Goal: Feedback & Contribution: Leave review/rating

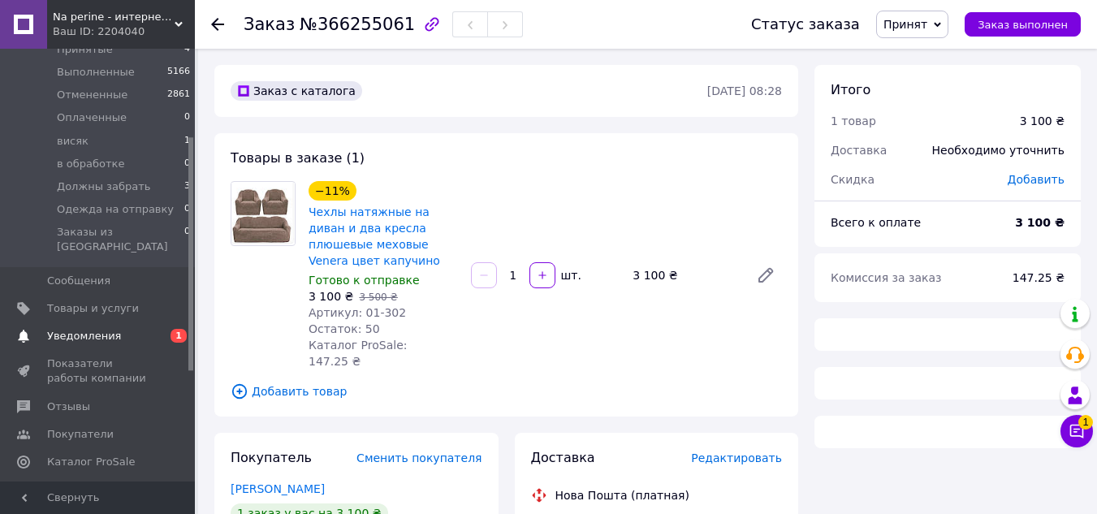
scroll to position [466, 0]
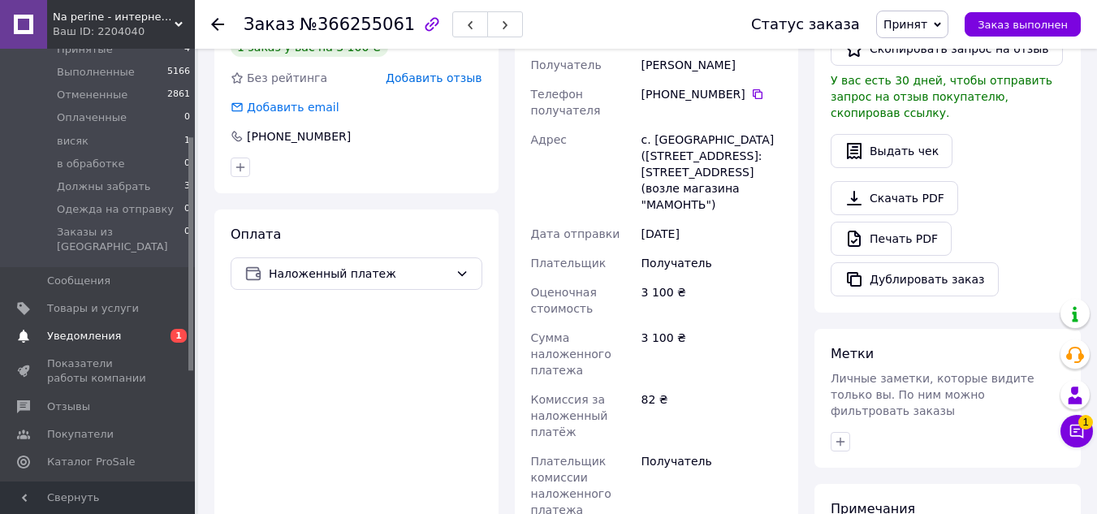
click at [71, 329] on span "Уведомления" at bounding box center [84, 336] width 74 height 15
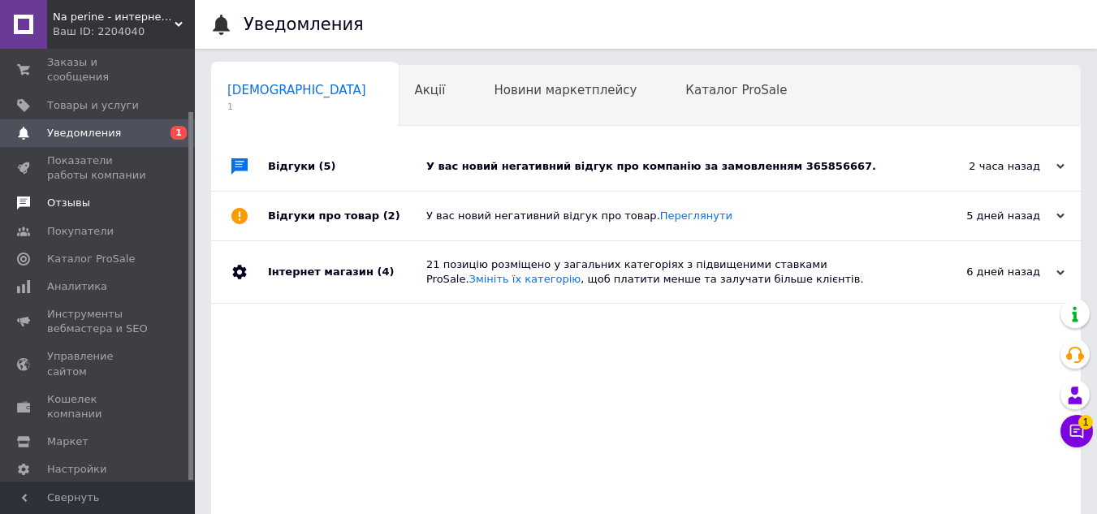
click at [71, 196] on span "Отзывы" at bounding box center [68, 203] width 43 height 15
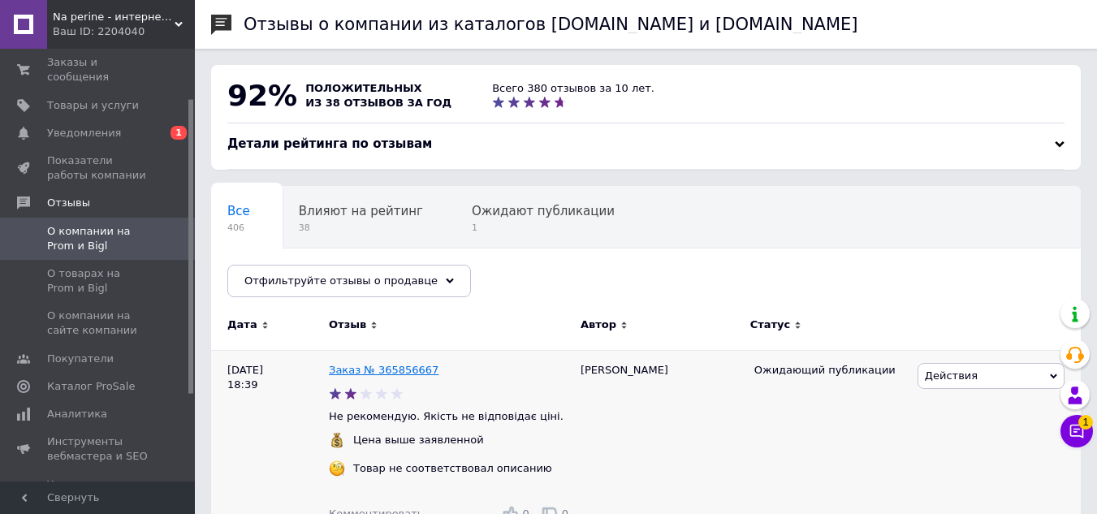
click at [378, 370] on link "Заказ № 365856667" at bounding box center [384, 370] width 110 height 12
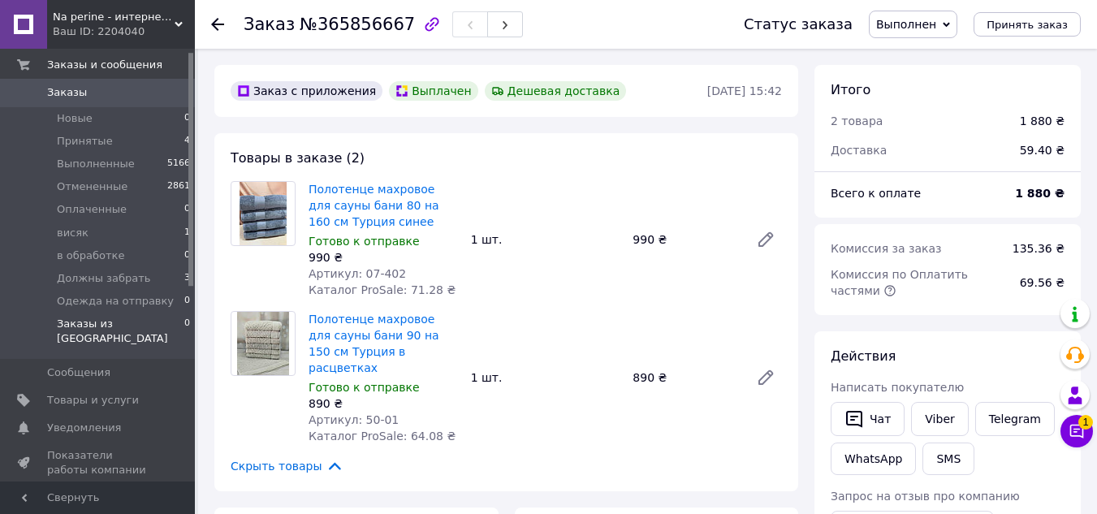
scroll to position [162, 0]
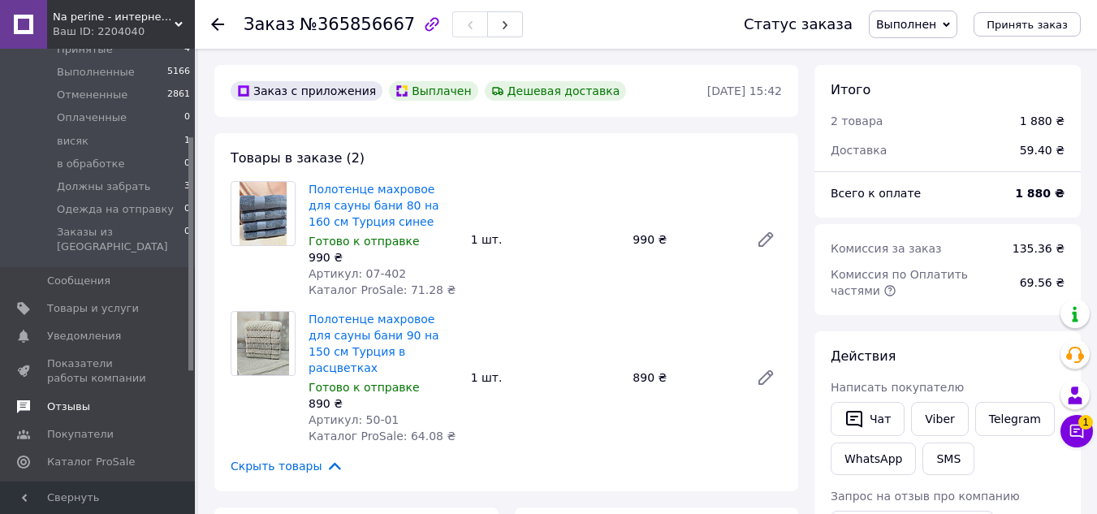
click at [80, 400] on span "Отзывы" at bounding box center [68, 407] width 43 height 15
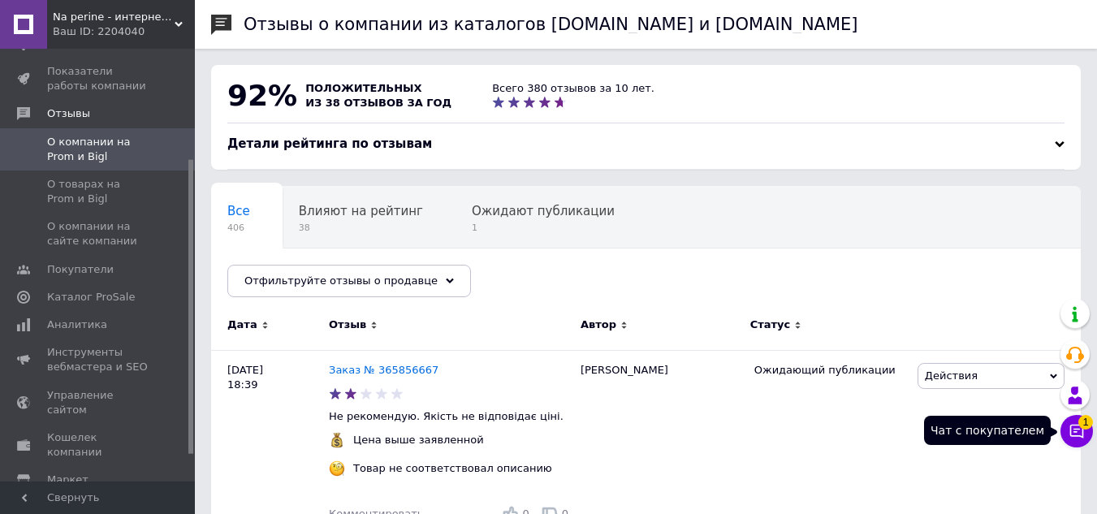
click at [1069, 428] on icon at bounding box center [1077, 431] width 16 height 16
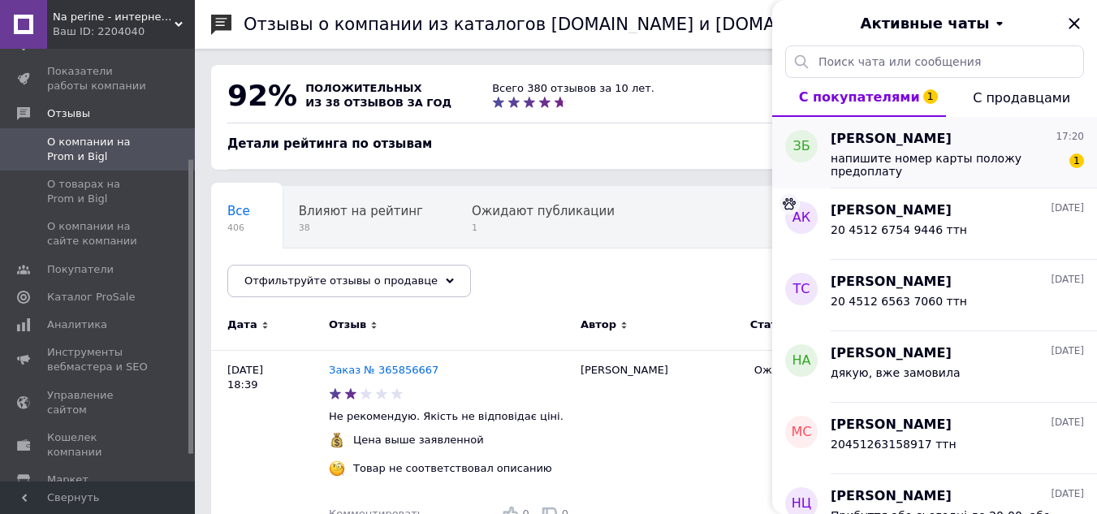
click at [911, 166] on span "напишите номер карты положу предоплату" at bounding box center [946, 165] width 231 height 26
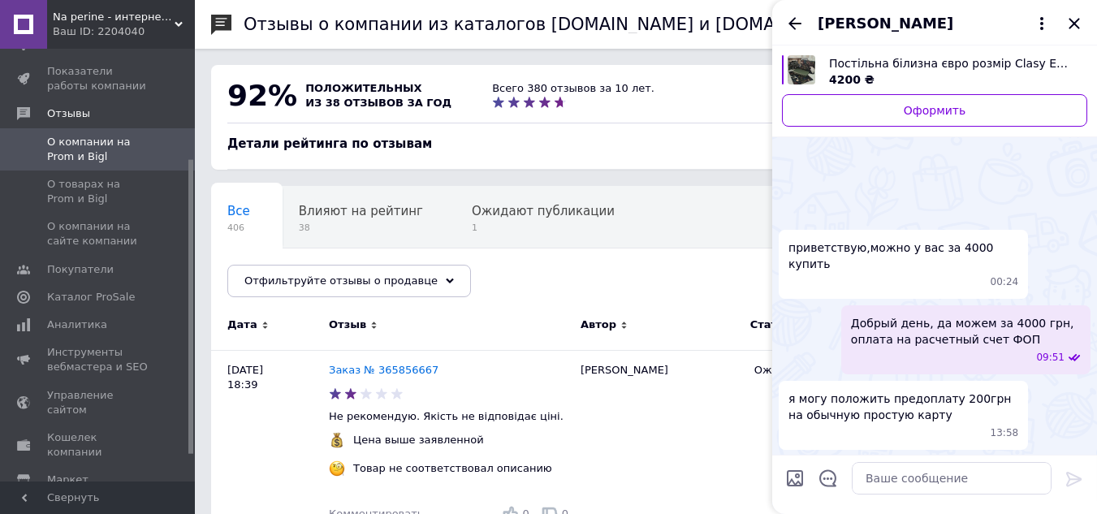
scroll to position [769, 0]
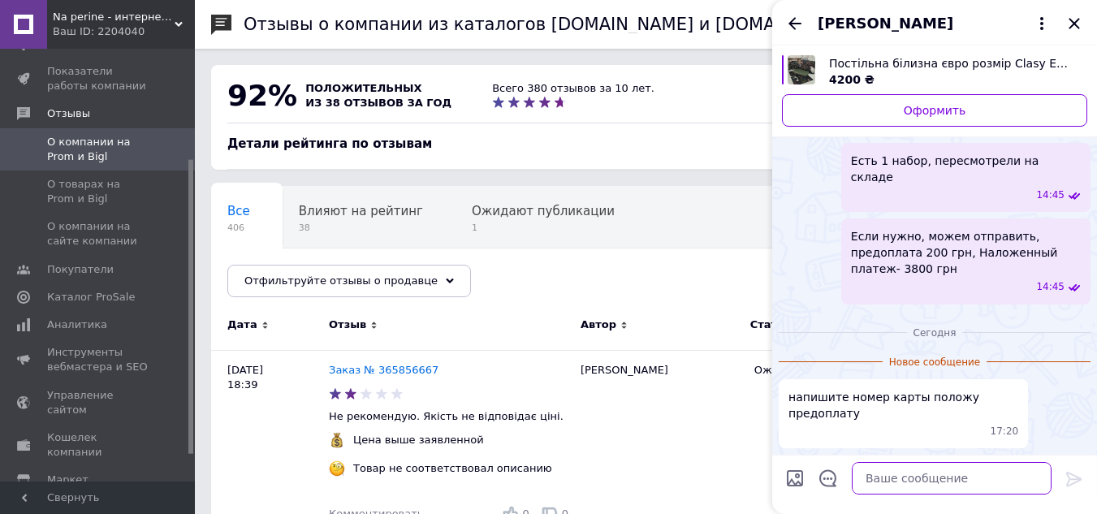
click at [905, 487] on textarea at bounding box center [952, 478] width 200 height 32
paste textarea "4246001008685178 - ФОП Березанська Крістіна Михайлівна, сума до сплати 1180 грн"
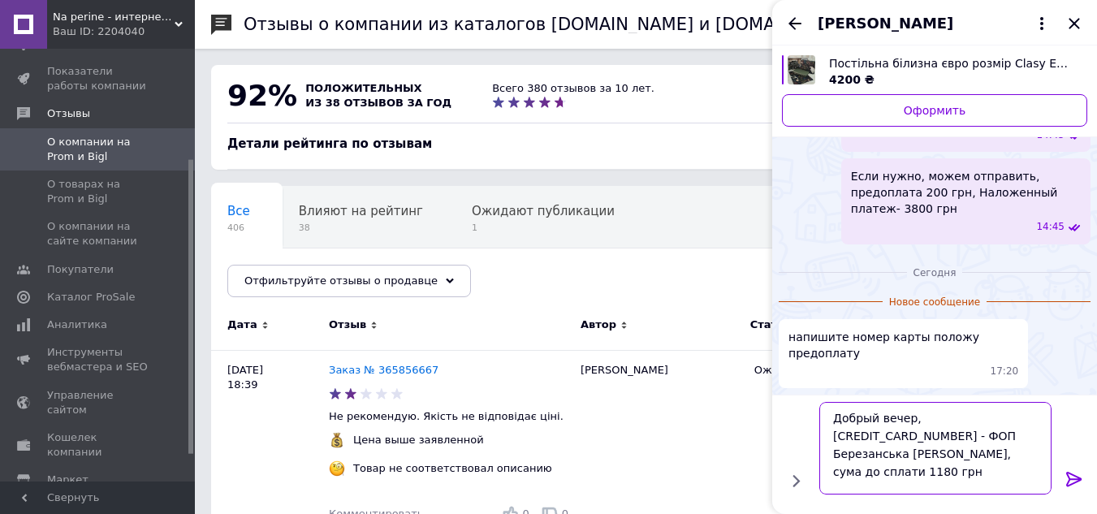
click at [1022, 455] on textarea "Добрый вечер, 4246001008685178 - ФОП Березанська Крістіна Михайлівна, сума до с…" at bounding box center [936, 448] width 232 height 93
click at [867, 480] on textarea "Добрый вечер, 4246001008685178 - ФОП Березанська Крістіна Михайлівна, сума до с…" at bounding box center [936, 448] width 232 height 93
type textarea "Добрый вечер, 4246001008685178 - ФОП Березанська Крістіна Михайлівна, сума до с…"
click at [1077, 476] on icon at bounding box center [1073, 479] width 15 height 15
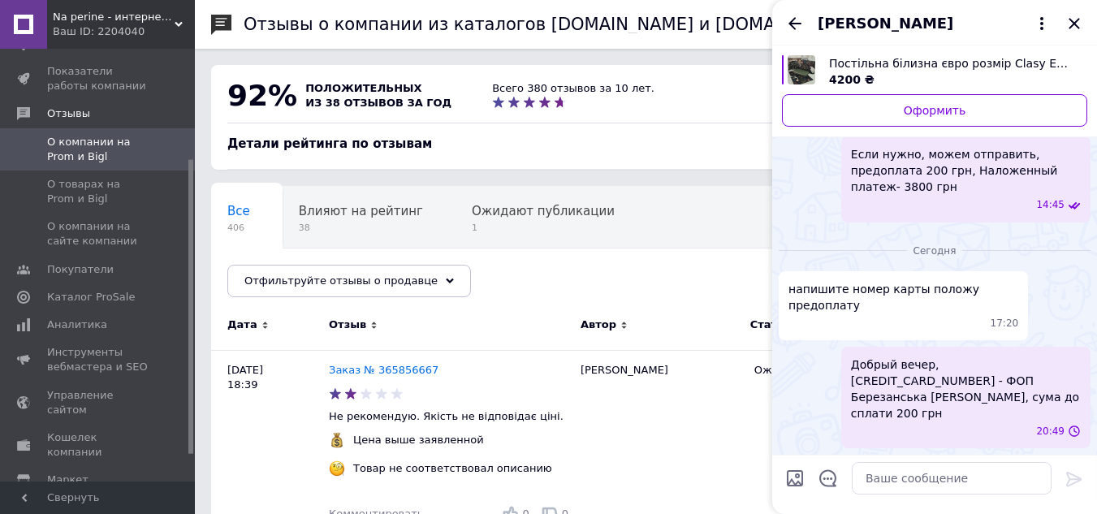
scroll to position [803, 0]
click at [905, 480] on textarea at bounding box center [952, 478] width 200 height 32
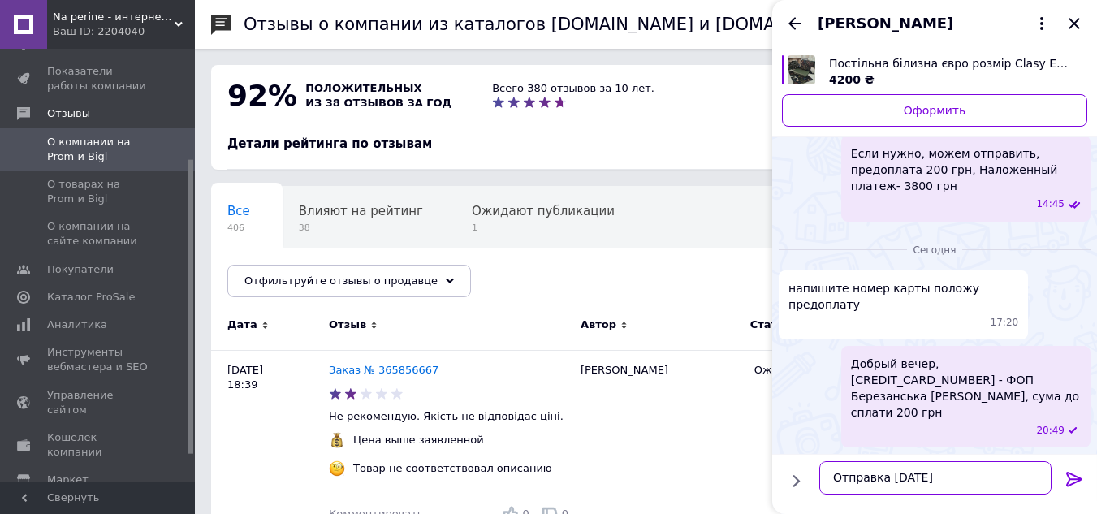
type textarea "Отправка завтра"
click at [1071, 476] on icon at bounding box center [1074, 478] width 19 height 19
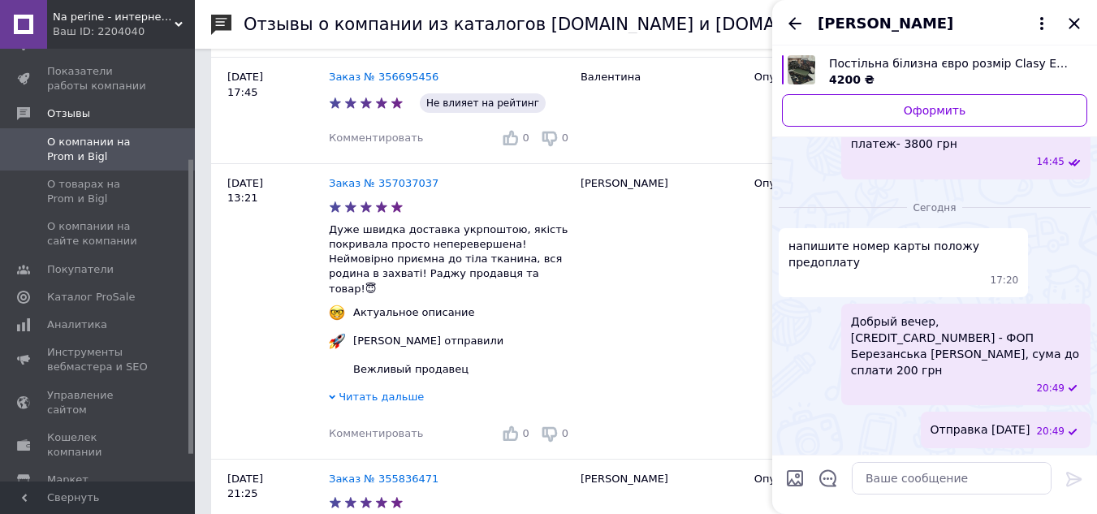
scroll to position [1347, 0]
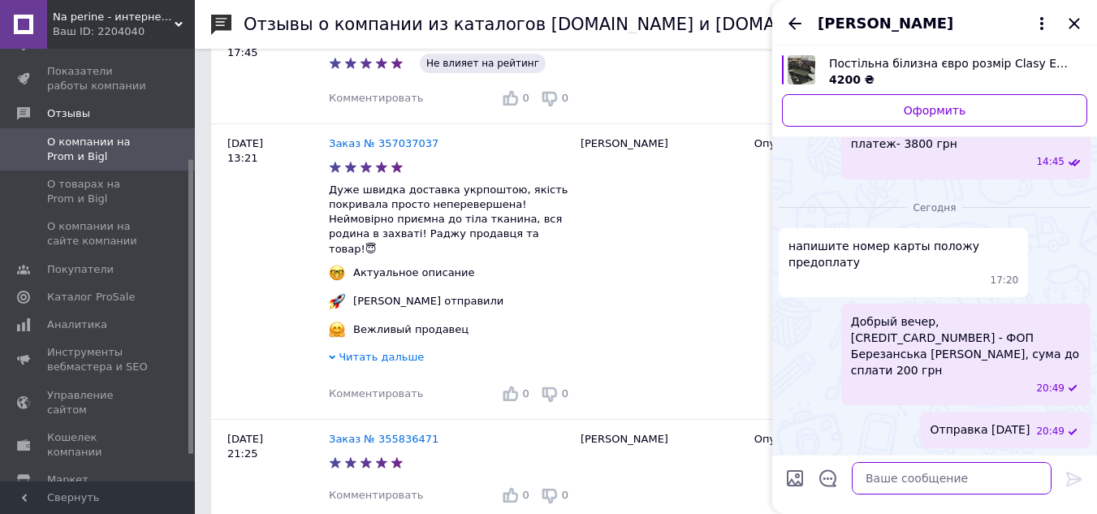
click at [919, 486] on textarea at bounding box center [952, 478] width 200 height 32
type textarea "Напишите данные для отправки"
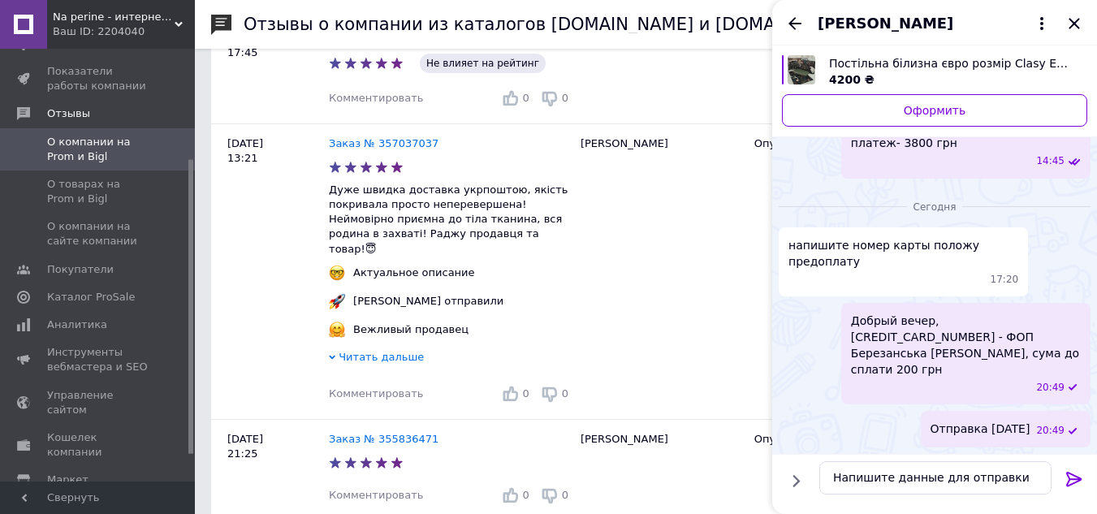
click at [1079, 478] on icon at bounding box center [1073, 479] width 15 height 15
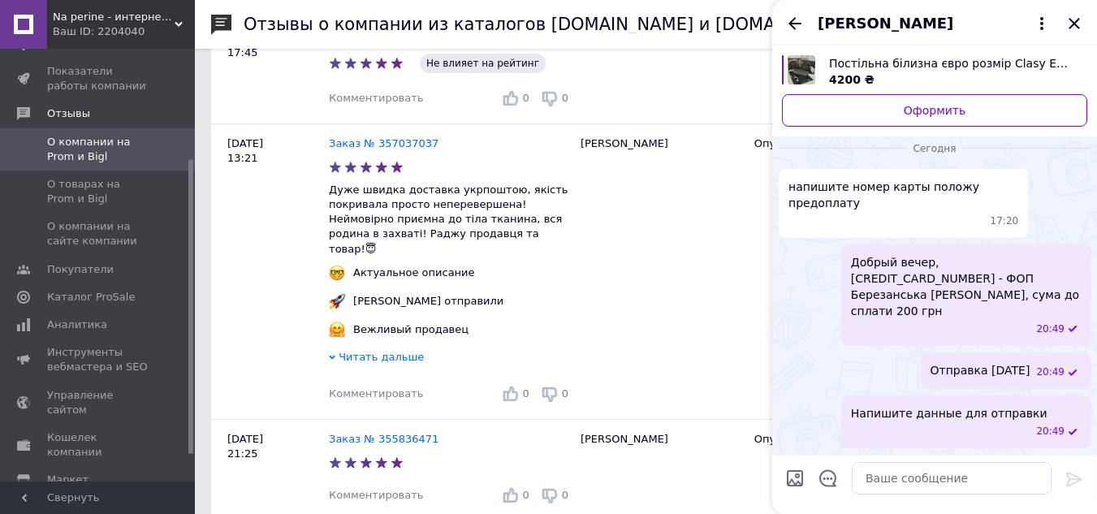
scroll to position [668, 0]
click at [801, 25] on icon "Назад" at bounding box center [795, 23] width 13 height 12
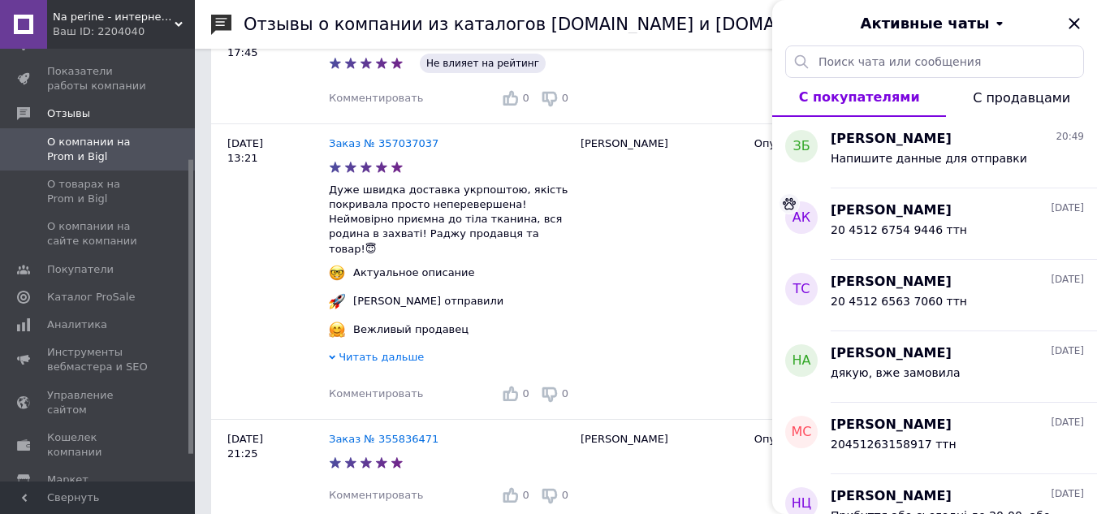
click at [1075, 22] on icon "Закрыть" at bounding box center [1074, 23] width 19 height 19
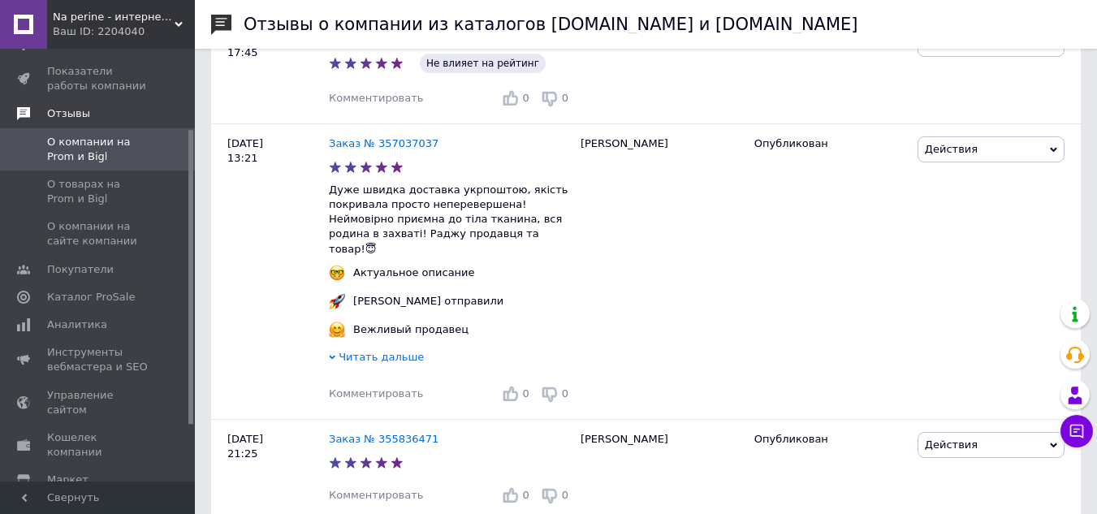
scroll to position [0, 0]
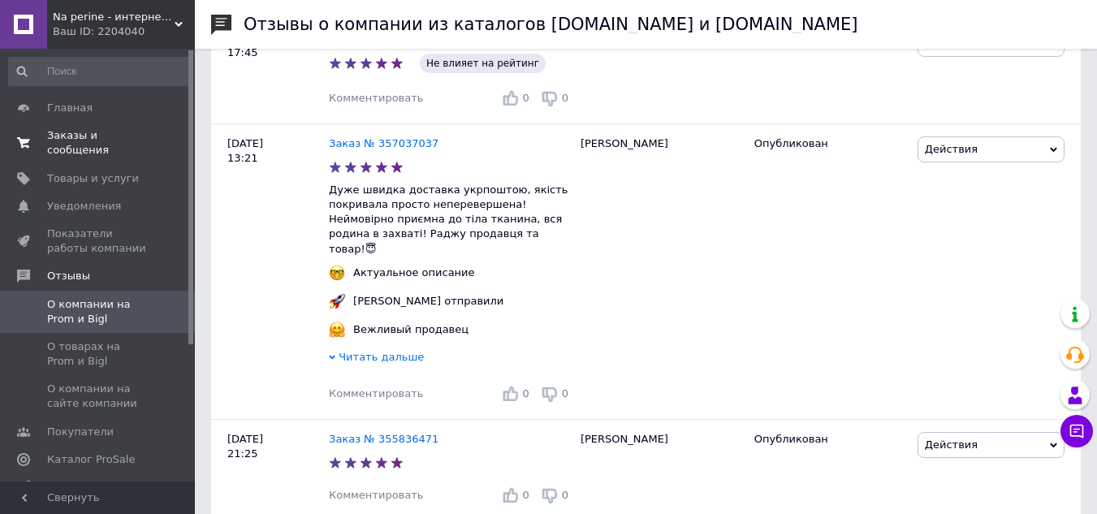
click at [71, 131] on span "Заказы и сообщения" at bounding box center [98, 142] width 103 height 29
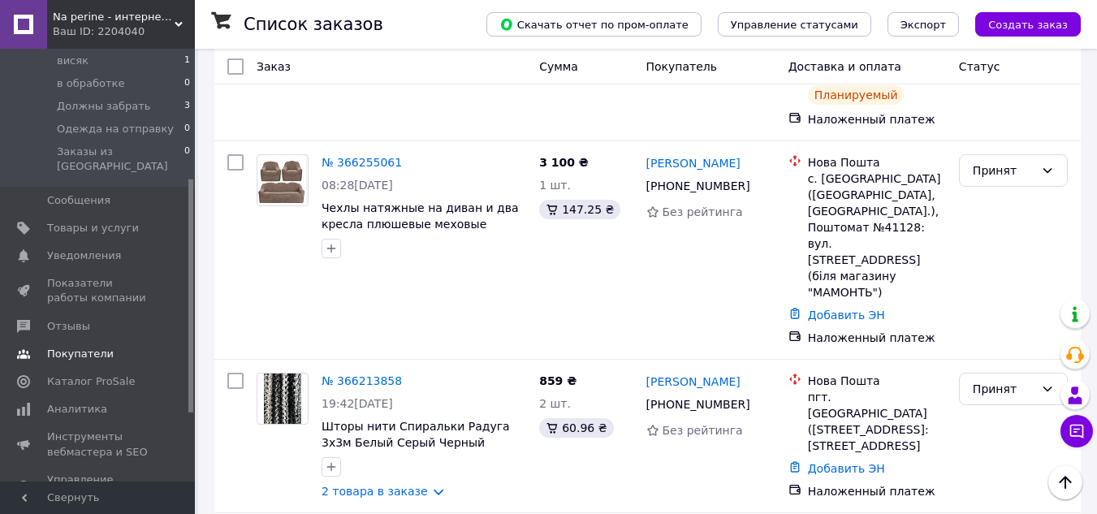
scroll to position [244, 0]
click at [71, 318] on span "Отзывы" at bounding box center [68, 325] width 43 height 15
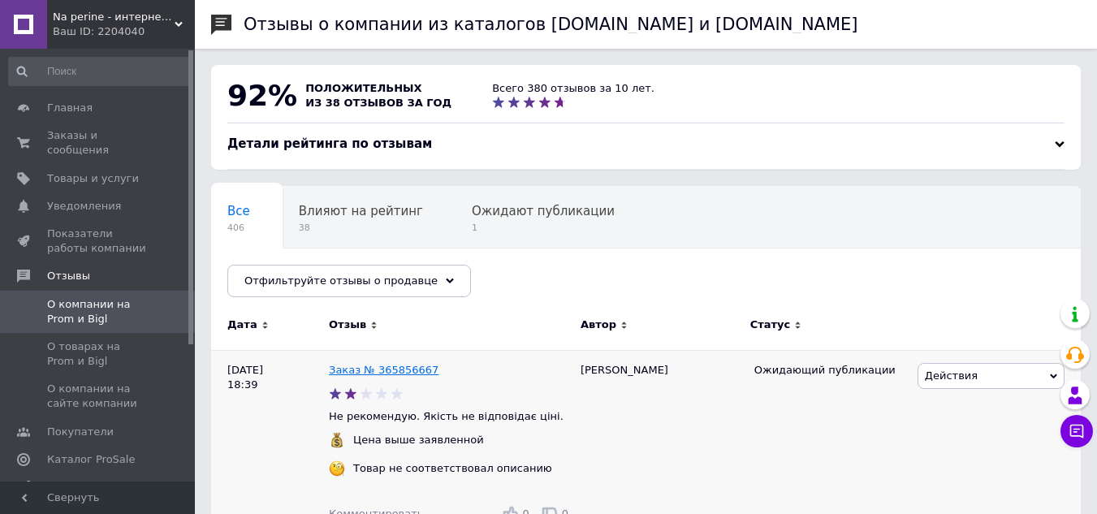
click at [401, 374] on link "Заказ № 365856667" at bounding box center [384, 370] width 110 height 12
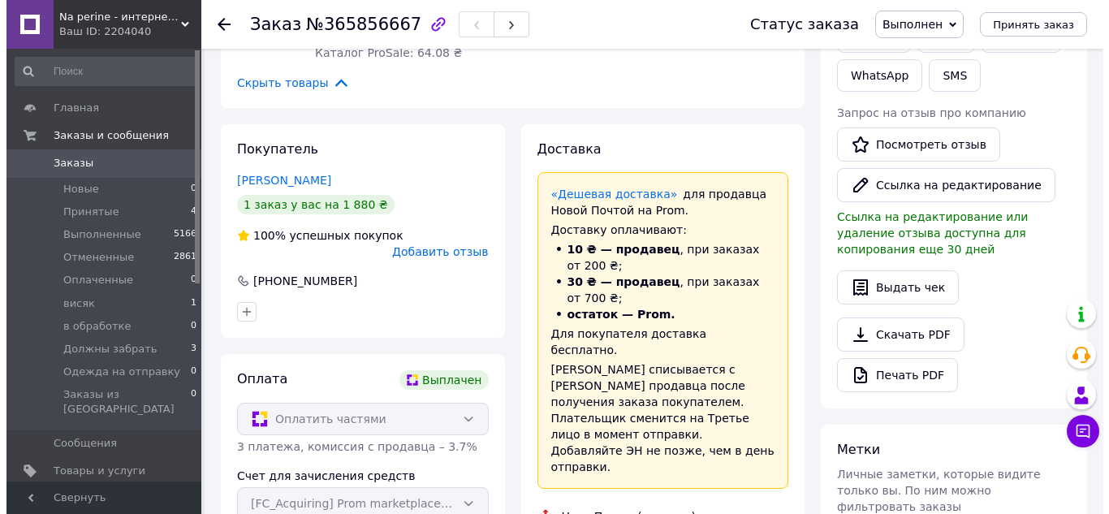
scroll to position [406, 0]
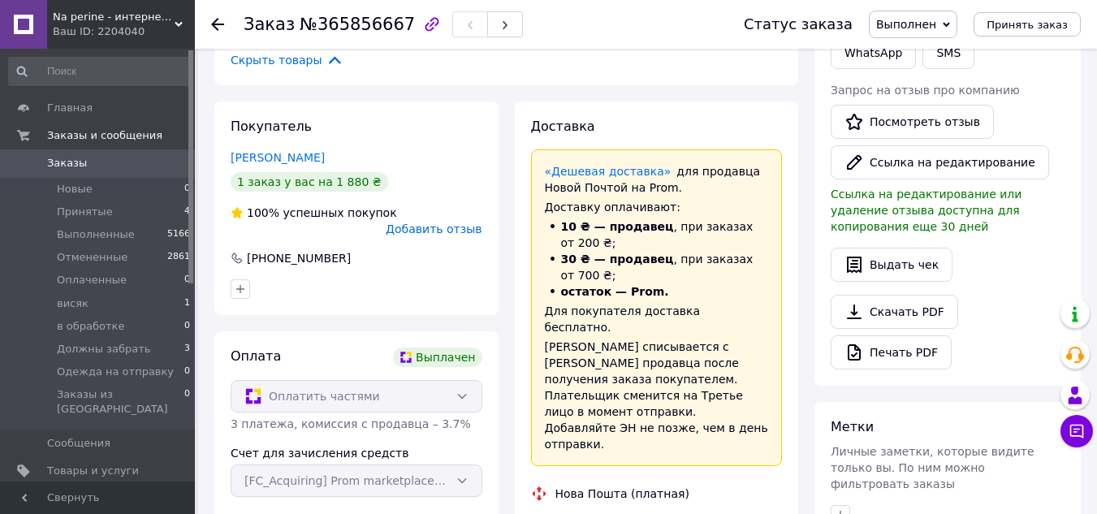
click at [409, 236] on span "Добавить отзыв" at bounding box center [434, 229] width 96 height 13
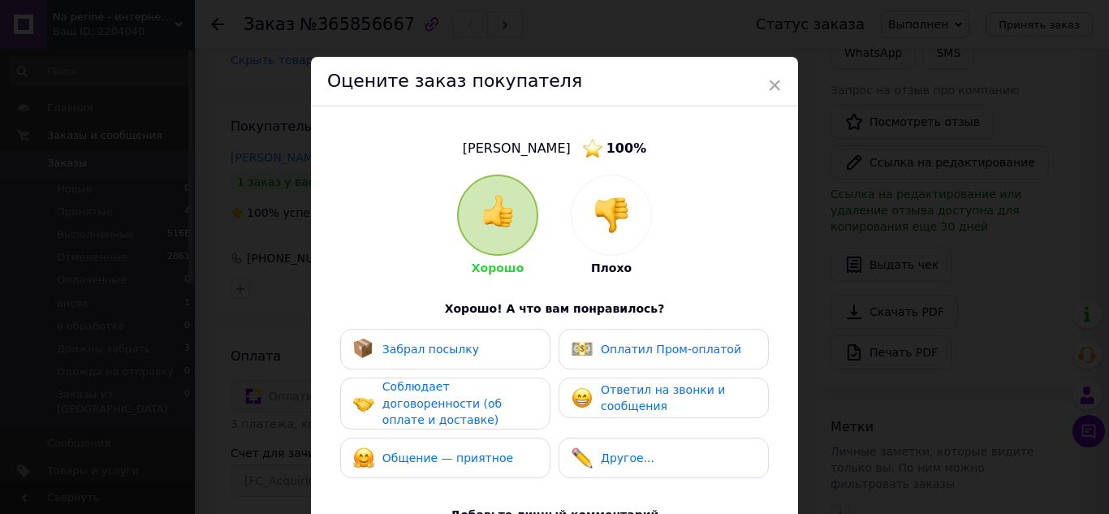
click at [613, 214] on img at bounding box center [612, 215] width 36 height 36
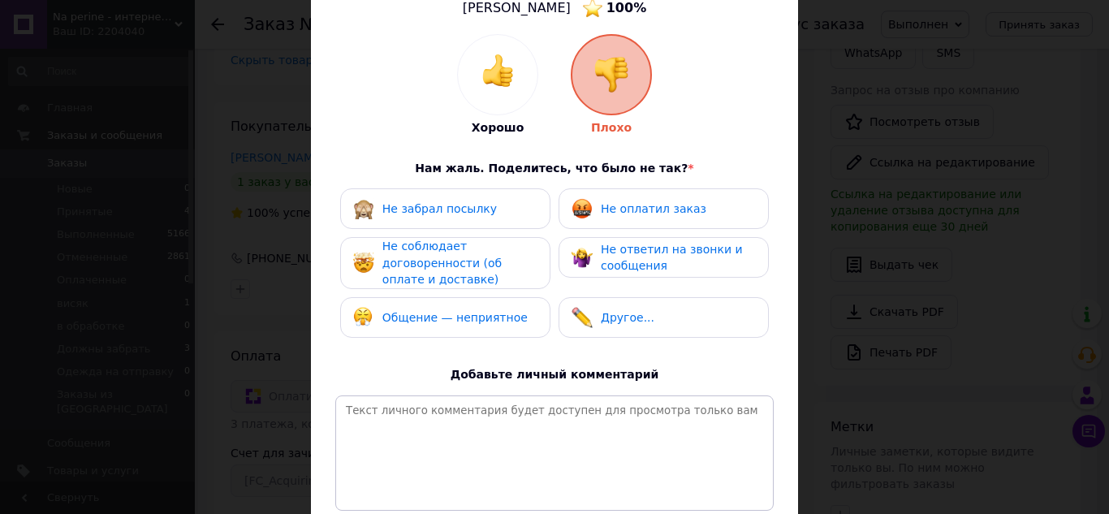
scroll to position [162, 0]
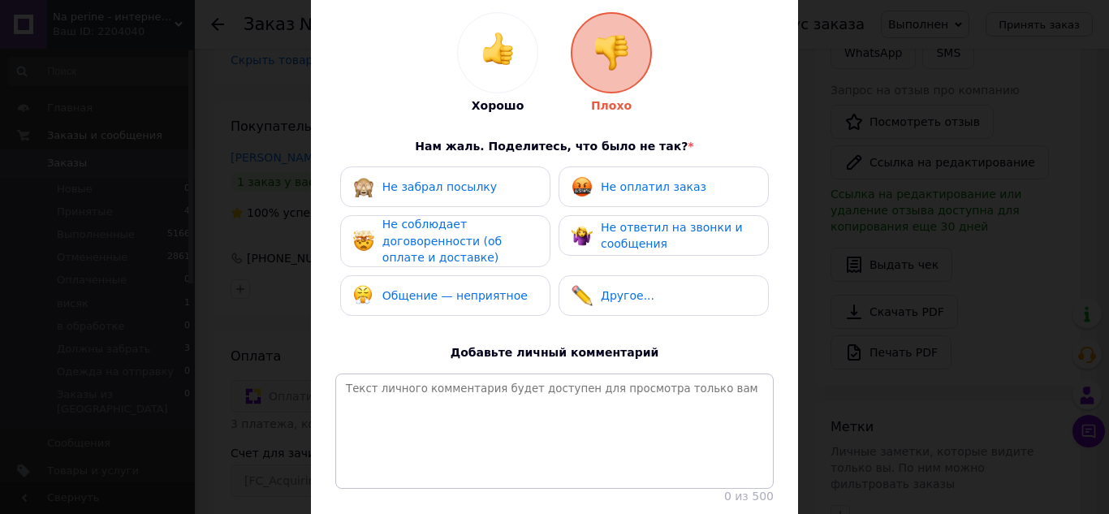
click at [443, 301] on span "Общение — неприятное" at bounding box center [455, 295] width 145 height 13
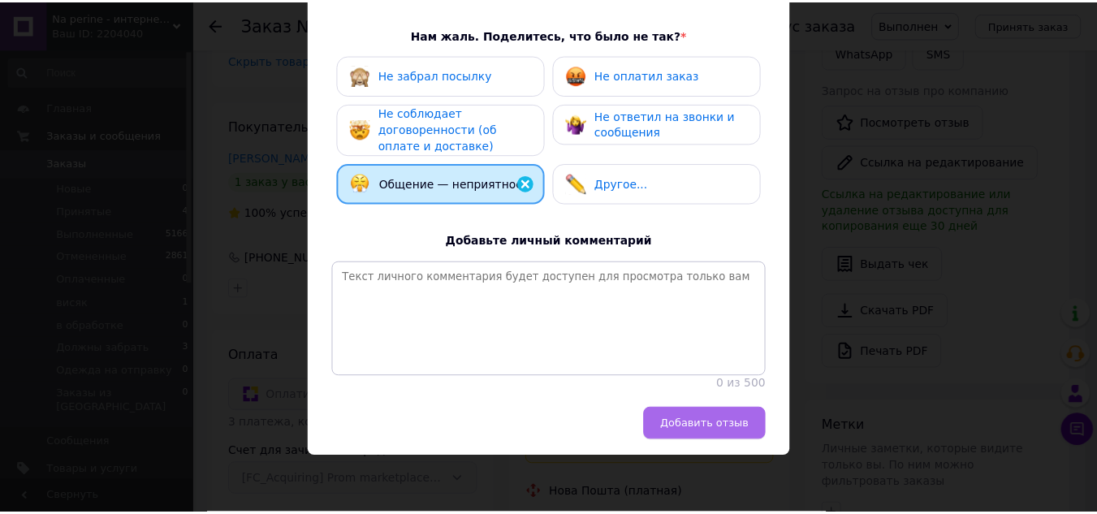
scroll to position [328, 0]
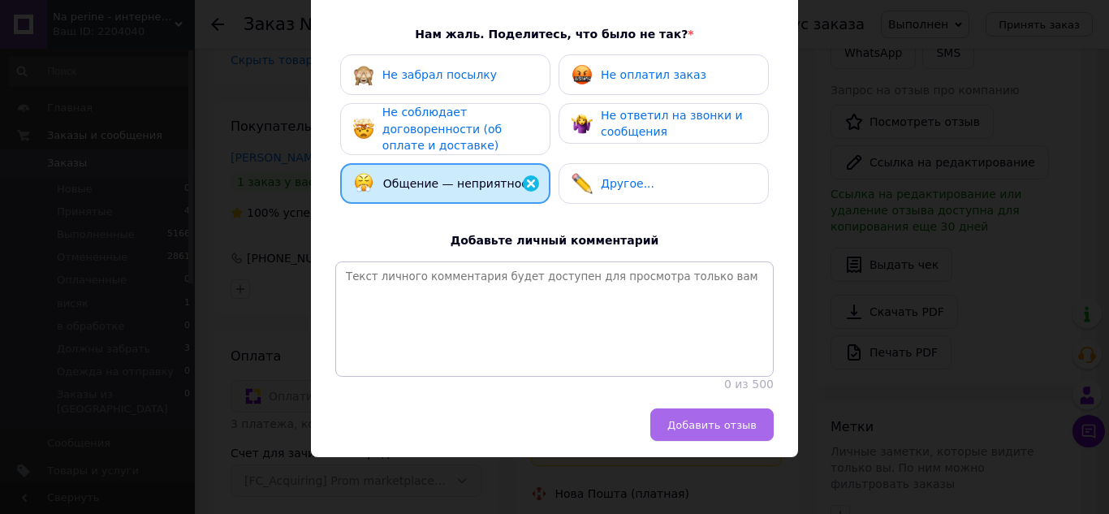
click at [712, 431] on span "Добавить отзыв" at bounding box center [712, 425] width 89 height 12
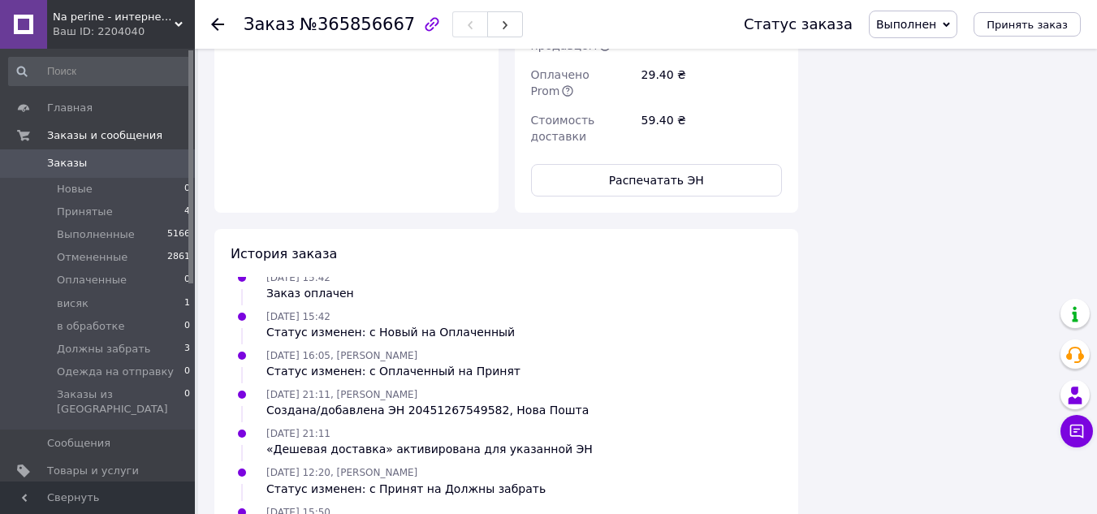
scroll to position [1300, 0]
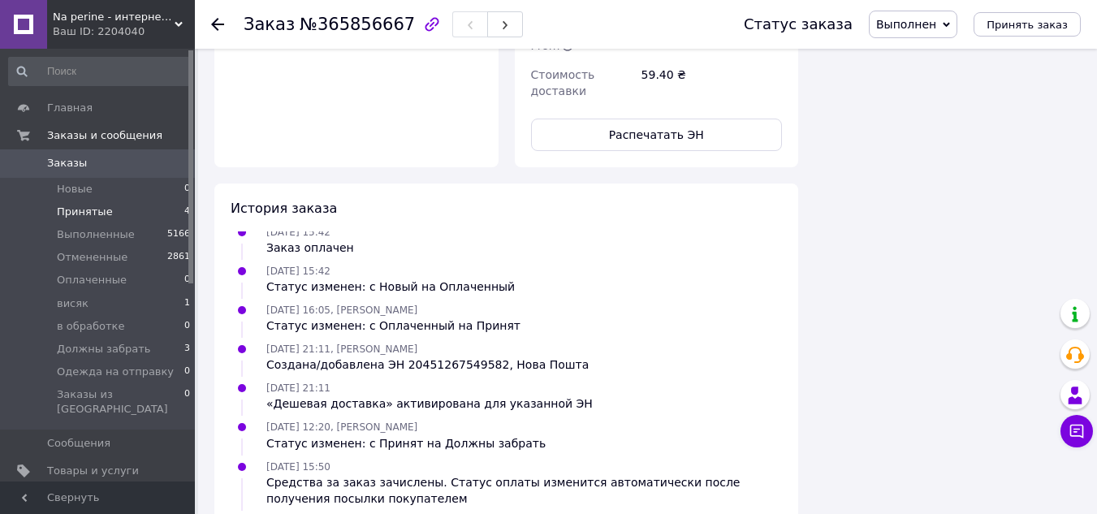
click at [87, 206] on span "Принятые" at bounding box center [85, 212] width 56 height 15
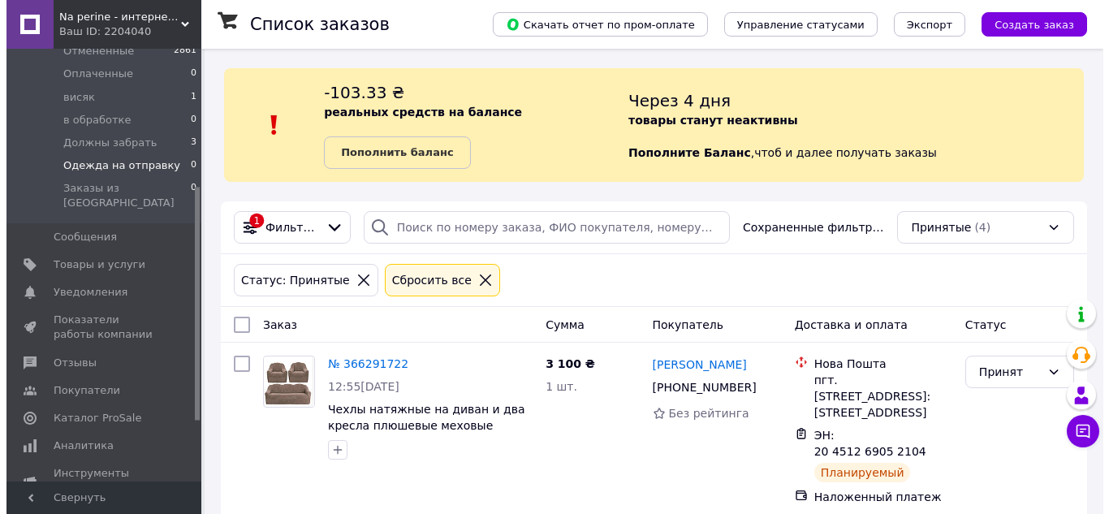
scroll to position [325, 0]
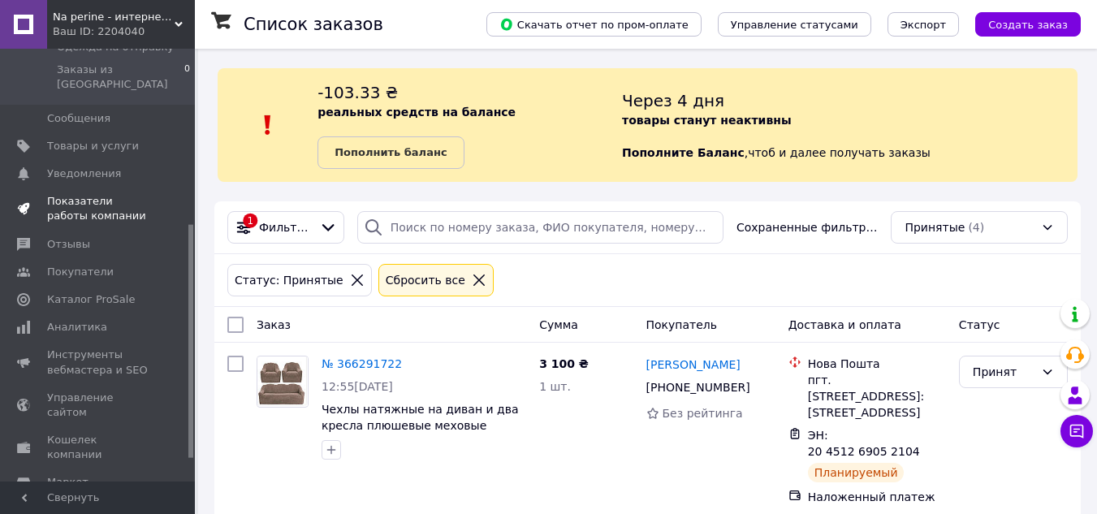
click at [84, 194] on span "Показатели работы компании" at bounding box center [98, 208] width 103 height 29
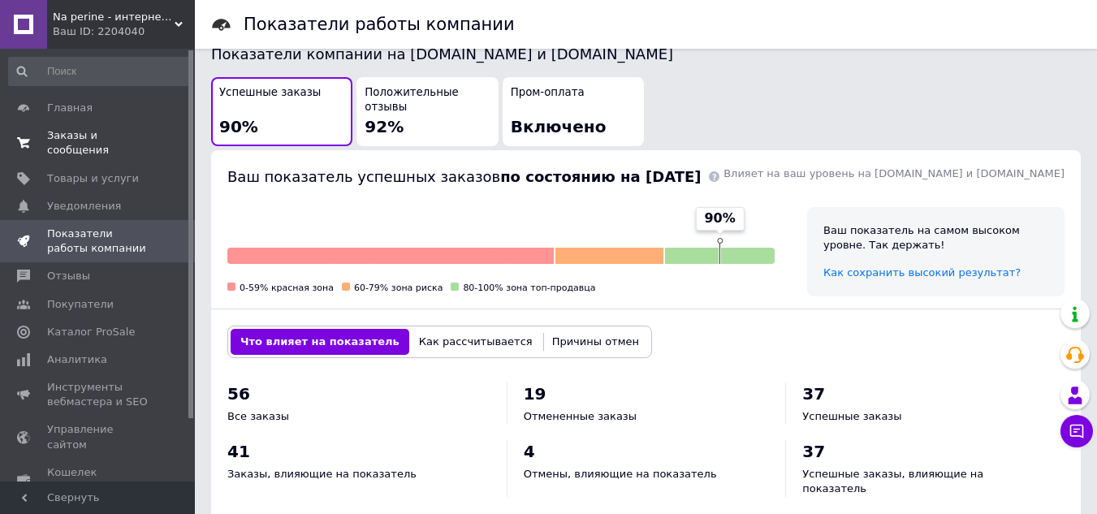
click at [129, 136] on span "Заказы и сообщения" at bounding box center [98, 142] width 103 height 29
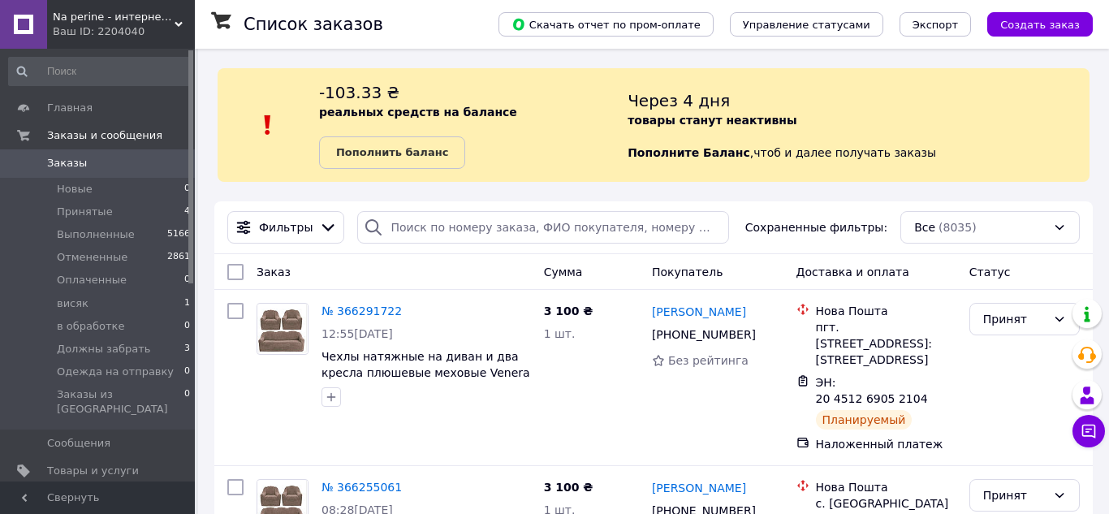
click at [71, 27] on div "Ваш ID: 2204040" at bounding box center [124, 31] width 142 height 15
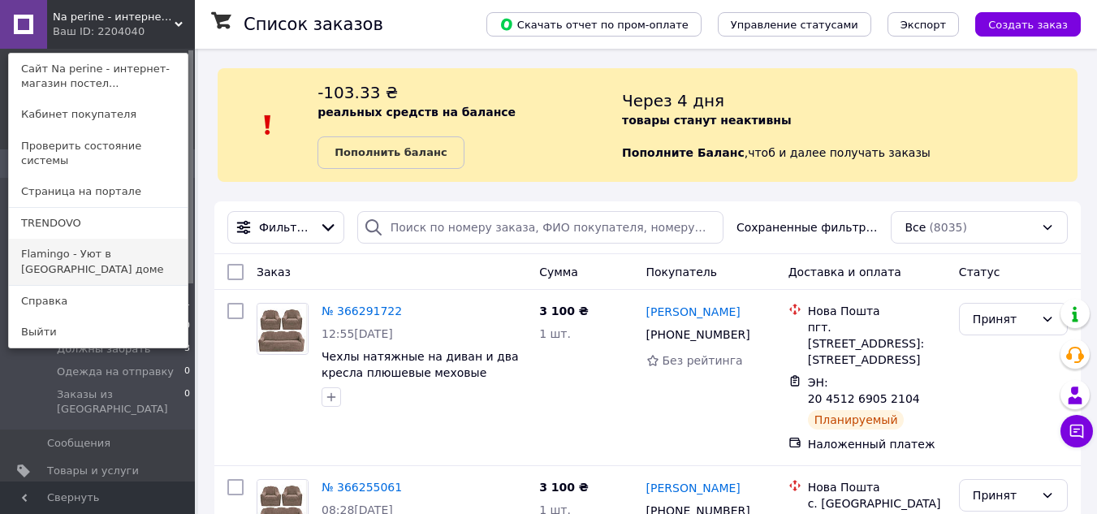
click at [79, 241] on link "Flamingo - Уют в [GEOGRAPHIC_DATA] доме" at bounding box center [98, 261] width 179 height 45
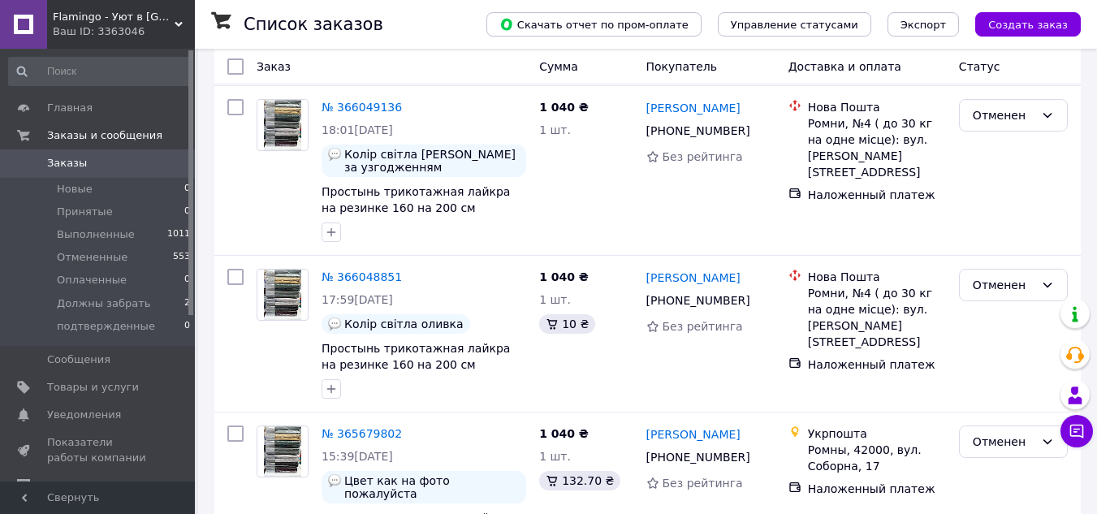
scroll to position [244, 0]
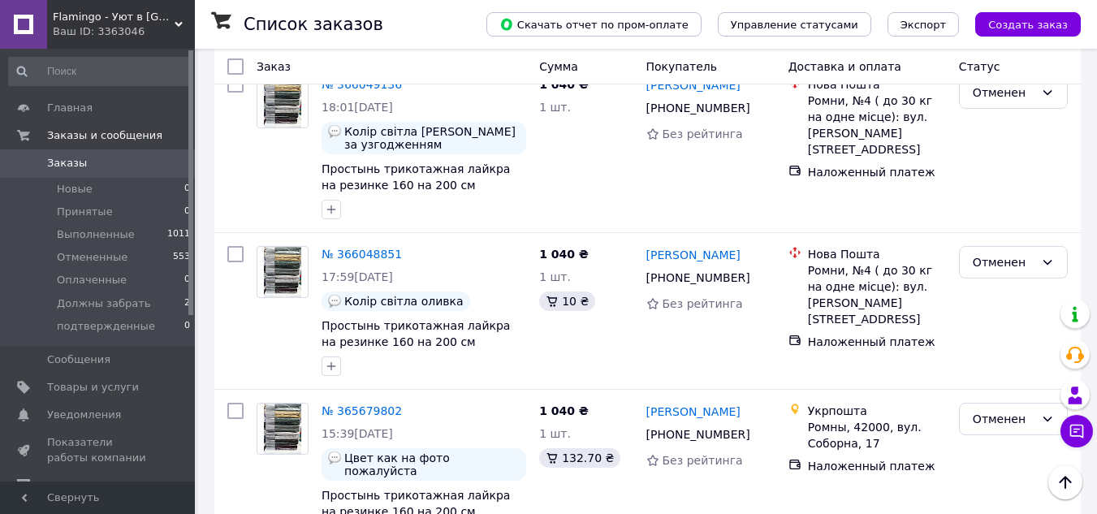
click at [63, 24] on div "Ваш ID: 3363046" at bounding box center [124, 31] width 142 height 15
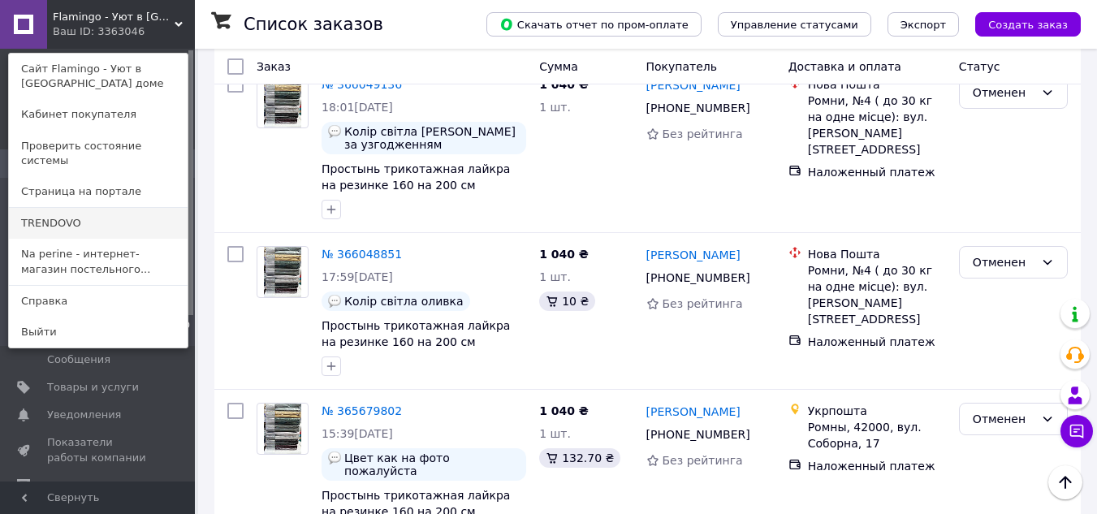
click at [36, 219] on link "TRENDOVO" at bounding box center [98, 223] width 179 height 31
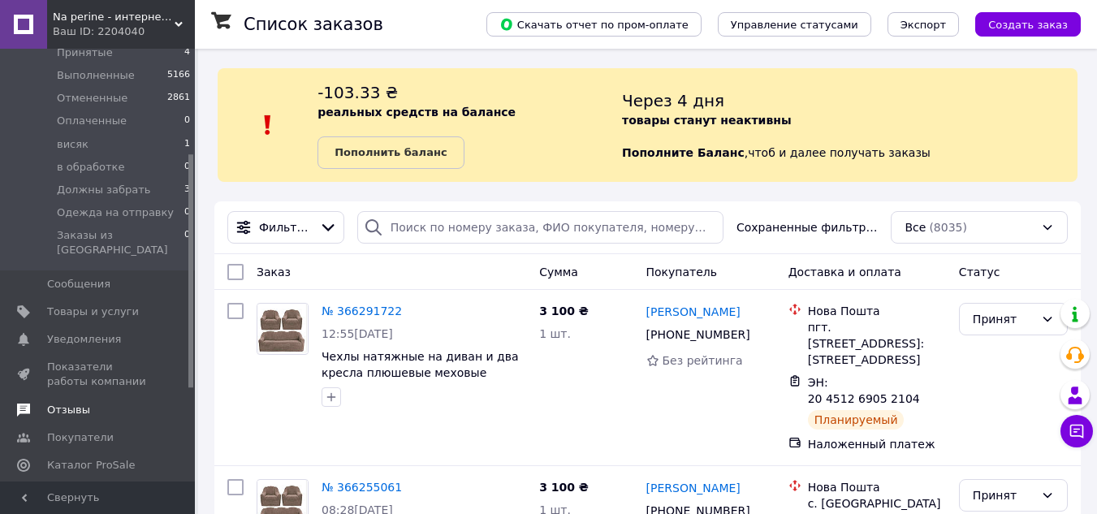
scroll to position [244, 0]
